Goal: Navigation & Orientation: Find specific page/section

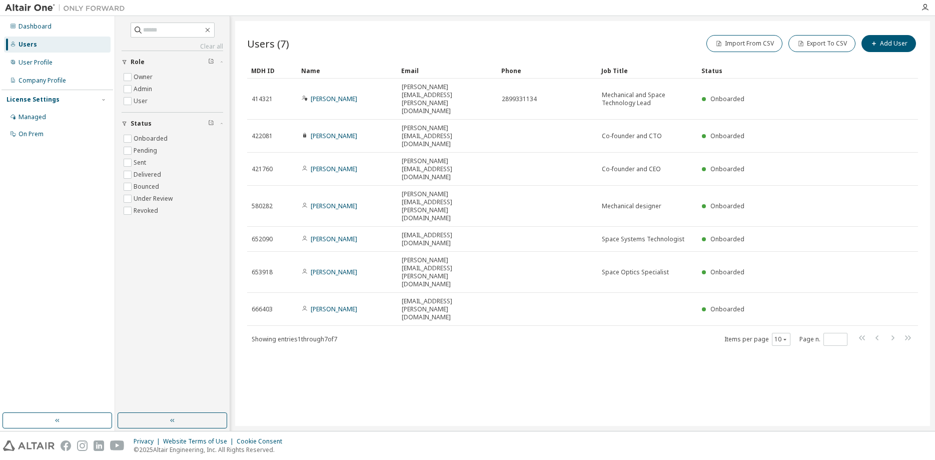
click at [49, 25] on div "Dashboard" at bounding box center [35, 27] width 33 height 8
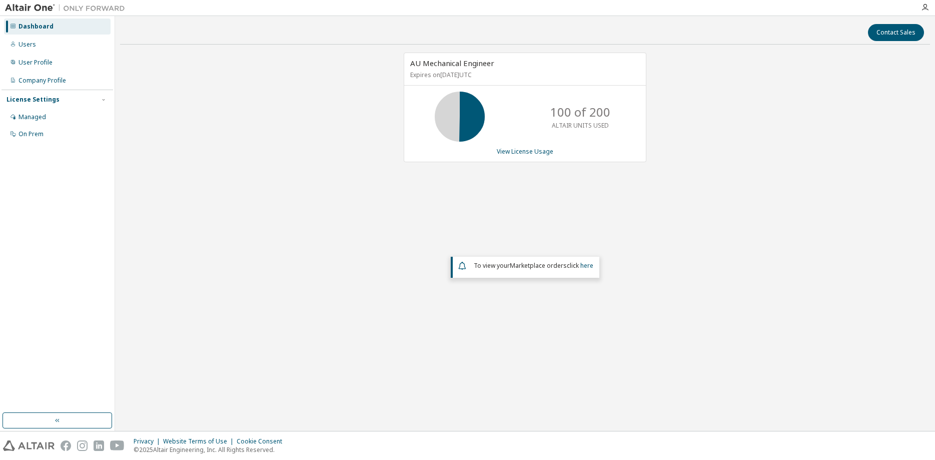
click at [400, 211] on div "AU Mechanical Engineer Expires on February 28, 2026 UTC 100 of 200 ALTAIR UNITS…" at bounding box center [525, 202] width 810 height 299
